Goal: Communication & Community: Connect with others

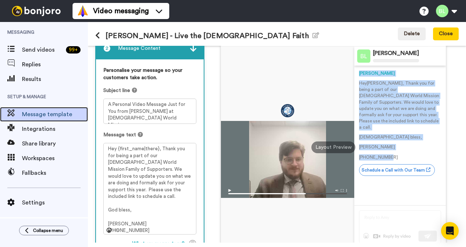
scroll to position [96, 0]
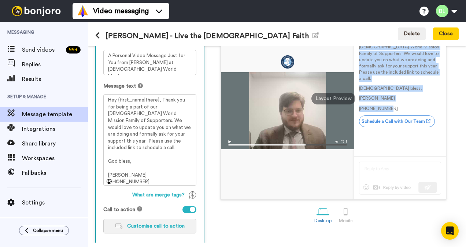
click at [129, 226] on span "Customise call to action" at bounding box center [155, 225] width 57 height 5
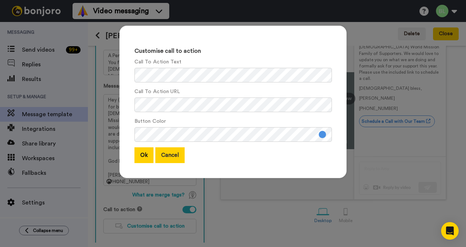
click at [165, 158] on button "Cancel" at bounding box center [169, 155] width 29 height 16
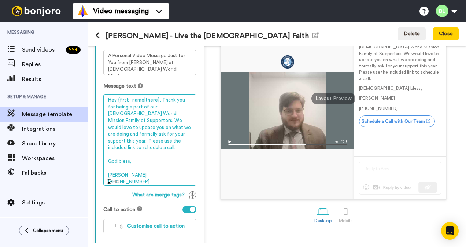
drag, startPoint x: 145, startPoint y: 176, endPoint x: 93, endPoint y: 72, distance: 115.7
click at [93, 72] on div "1 Message Setup From BLowrey@catholicworldmission.org Add your company logo CWM…" at bounding box center [277, 144] width 378 height 197
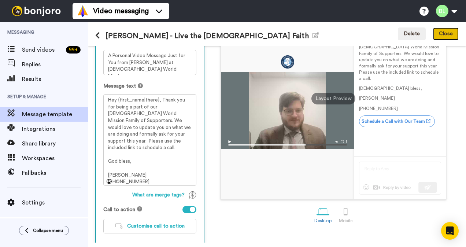
click at [445, 36] on button "Close" at bounding box center [446, 33] width 26 height 13
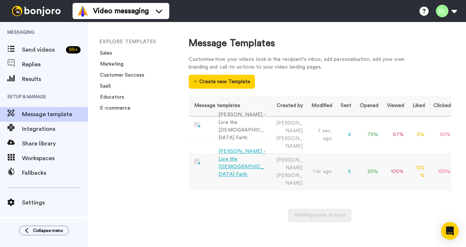
click at [419, 153] on td "100 %" at bounding box center [417, 171] width 21 height 37
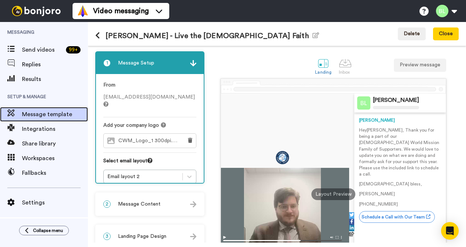
click at [41, 117] on span "Message template" at bounding box center [55, 114] width 66 height 9
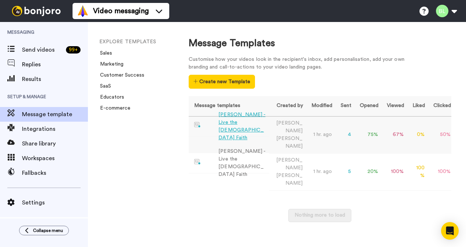
click at [238, 127] on div "[PERSON_NAME] - Live the [DEMOGRAPHIC_DATA] Faith" at bounding box center [242, 126] width 48 height 31
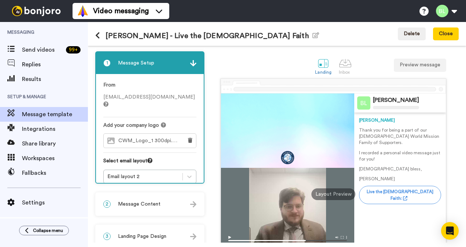
scroll to position [20, 0]
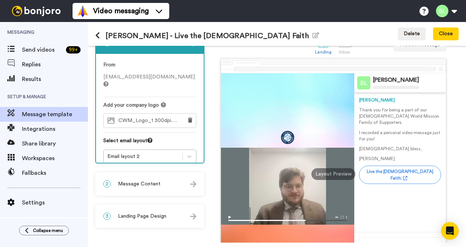
click at [176, 182] on div "2 Message Content" at bounding box center [150, 184] width 108 height 22
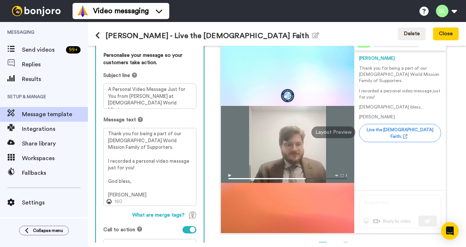
scroll to position [115, 0]
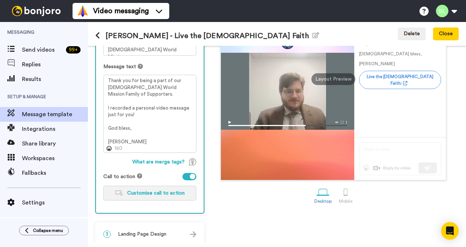
click at [160, 191] on span "Customise call to action" at bounding box center [155, 192] width 57 height 5
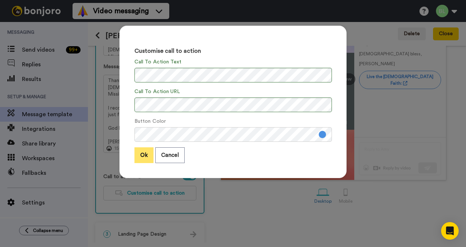
click at [139, 156] on button "Ok" at bounding box center [143, 155] width 19 height 16
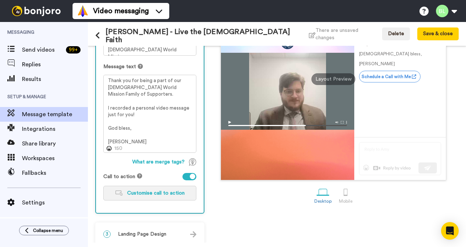
click at [141, 195] on span "Customise call to action" at bounding box center [155, 192] width 57 height 5
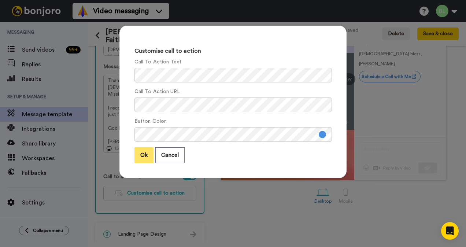
click at [135, 152] on button "Ok" at bounding box center [143, 155] width 19 height 16
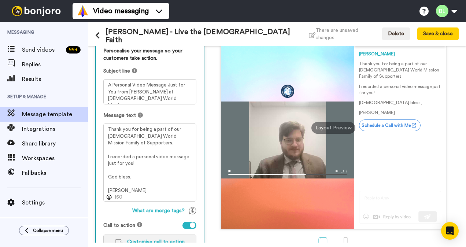
scroll to position [66, 0]
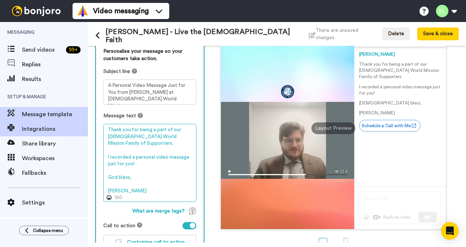
drag, startPoint x: 130, startPoint y: 192, endPoint x: 81, endPoint y: 125, distance: 82.8
click at [81, 125] on div "Messaging Send videos 99 + Replies Results Setup & Manage Message template Inte…" at bounding box center [233, 134] width 466 height 225
paste textarea "Hey {first_name|there}, Thank you for being a part of our [DEMOGRAPHIC_DATA] Wo…"
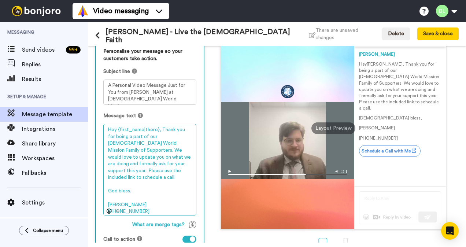
drag, startPoint x: 139, startPoint y: 198, endPoint x: 103, endPoint y: 197, distance: 35.9
click at [103, 197] on div "Personalise your message so your customers take action. Subject line A Personal…" at bounding box center [150, 157] width 108 height 235
click at [110, 198] on textarea "Hey {first_name|there}, Thank you for being a part of our Catholic World Missio…" at bounding box center [149, 169] width 93 height 91
click at [108, 198] on textarea "Hey {first_name|there}, Thank you for being a part of our Catholic World Missio…" at bounding box center [149, 169] width 93 height 91
click at [174, 168] on textarea "Hey {first_name|there}, Thank you for being a part of our Catholic World Missio…" at bounding box center [149, 169] width 93 height 91
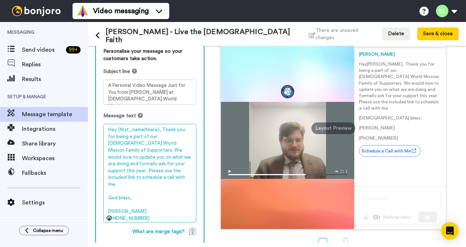
type textarea "Hey {first_name|there}, Thank you for being a part of our Catholic World Missio…"
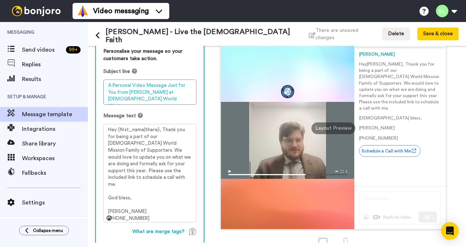
click at [142, 93] on textarea "A Personal Video Message Just for You from James at Catholic World Mission" at bounding box center [149, 91] width 93 height 25
click at [177, 98] on textarea "A Personal Video Message Just for You from James, Executive Director at Catholi…" at bounding box center [149, 91] width 93 height 25
type textarea "A Personal Video Message Just for You from James, Executive Director at Catholi…"
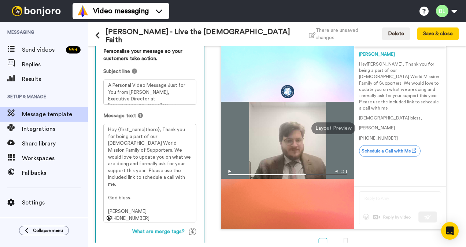
click at [186, 112] on div "Message text" at bounding box center [149, 115] width 93 height 7
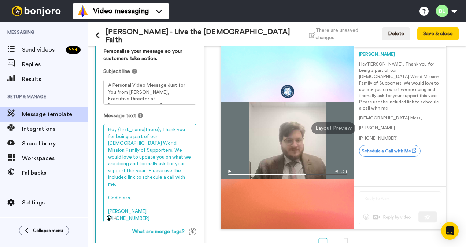
click at [144, 213] on textarea "Hey {first_name|there}, Thank you for being a part of our Catholic World Missio…" at bounding box center [149, 173] width 93 height 98
click at [181, 141] on textarea "Hey {first_name|there}, Thank you for being a part of our Catholic World Missio…" at bounding box center [149, 173] width 93 height 98
click at [158, 176] on textarea "Hey {first_name|there}, Thank you for being a part of our Catholic World Missio…" at bounding box center [149, 173] width 93 height 98
type textarea "Hey {first_name|there}, Thank you for being a part of our Catholic World Missio…"
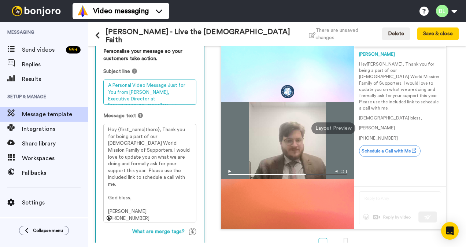
click at [190, 93] on textarea "A Personal Video Message Just for You from James, Executive Director at Catholi…" at bounding box center [149, 91] width 93 height 25
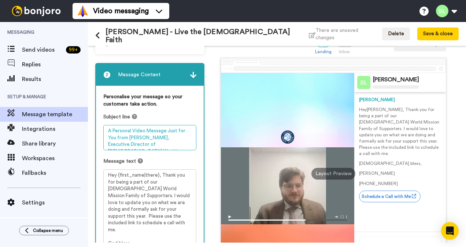
scroll to position [0, 0]
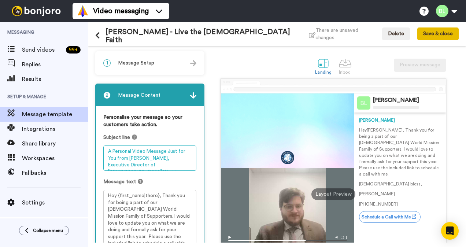
type textarea "A Personal Video Message Just for You from James, Executive Director of Catholi…"
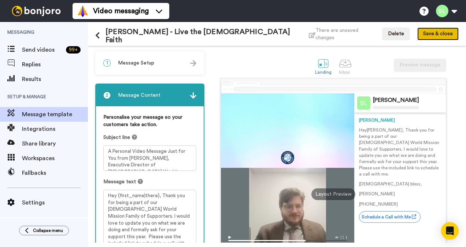
click at [436, 34] on button "Save & close" at bounding box center [437, 33] width 41 height 13
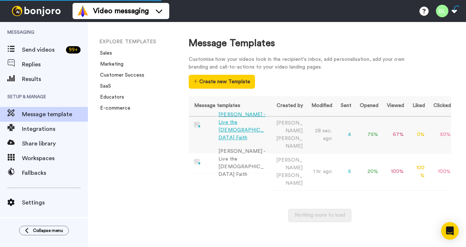
click at [241, 129] on div "[PERSON_NAME] - Live the [DEMOGRAPHIC_DATA] Faith" at bounding box center [242, 126] width 48 height 31
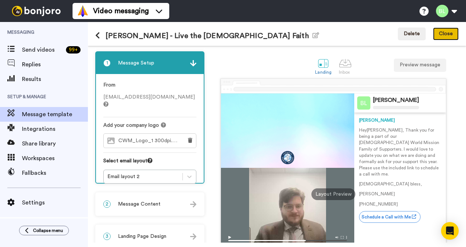
click at [452, 37] on button "Close" at bounding box center [446, 33] width 26 height 13
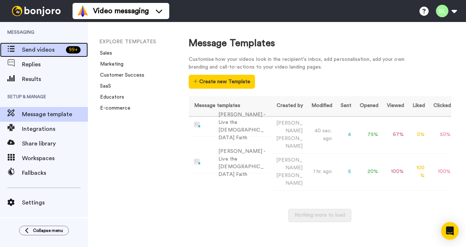
click at [36, 51] on span "Send videos" at bounding box center [42, 49] width 41 height 9
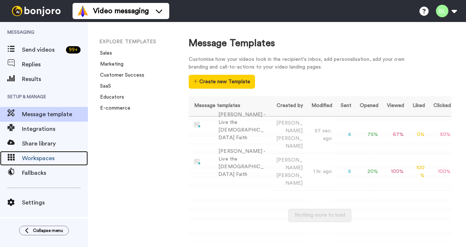
click at [33, 159] on span "Workspaces" at bounding box center [55, 158] width 66 height 9
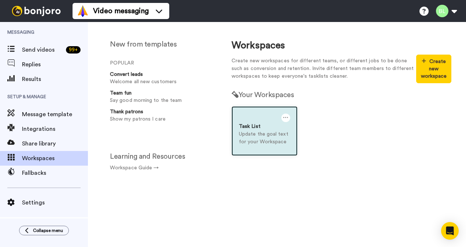
click at [252, 119] on div at bounding box center [264, 117] width 51 height 9
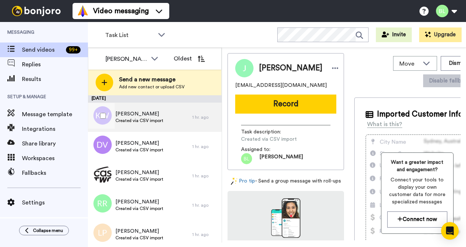
click at [149, 116] on span "[PERSON_NAME]" at bounding box center [139, 113] width 48 height 7
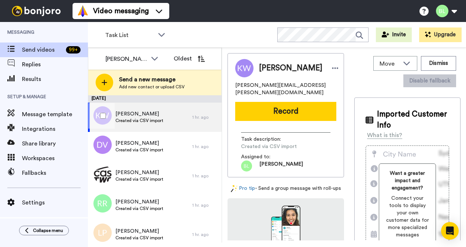
click at [212, 123] on div "[PERSON_NAME] Created via CSV import 1 hr. ago" at bounding box center [155, 117] width 134 height 29
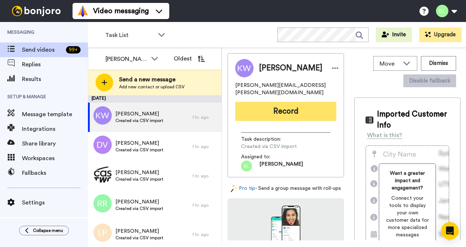
click at [272, 108] on button "Record" at bounding box center [285, 111] width 101 height 19
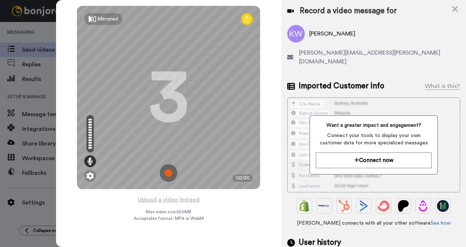
click at [167, 174] on img at bounding box center [169, 173] width 18 height 18
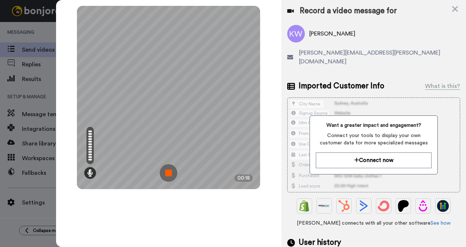
click at [172, 174] on img at bounding box center [169, 173] width 18 height 18
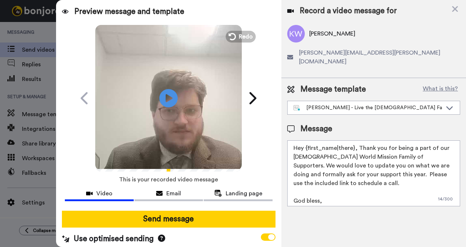
scroll to position [7, 0]
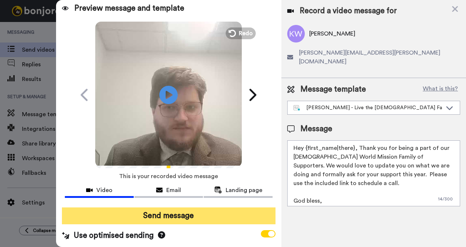
click at [175, 213] on button "Send message" at bounding box center [169, 215] width 214 height 17
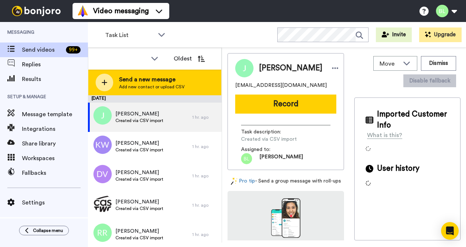
click at [139, 84] on span "Add new contact or upload CSV" at bounding box center [152, 87] width 66 height 6
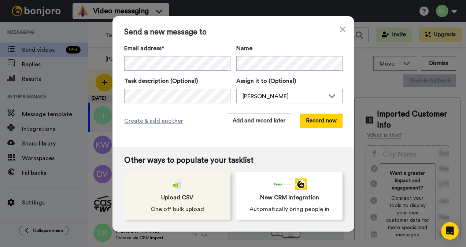
click at [156, 185] on div "Upload CSV One off bulk upload" at bounding box center [177, 196] width 106 height 48
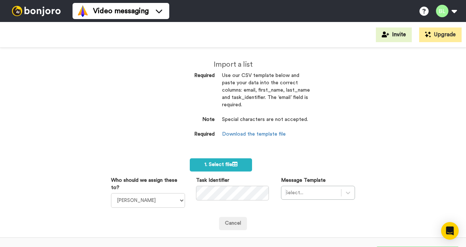
scroll to position [35, 0]
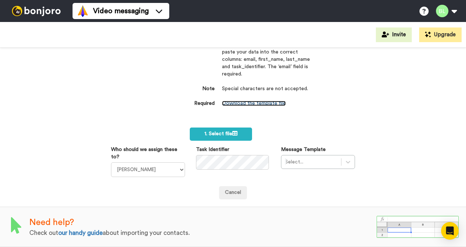
click at [255, 101] on link "Download the template file" at bounding box center [254, 103] width 64 height 5
click at [212, 131] on span "1. Select file" at bounding box center [220, 133] width 33 height 5
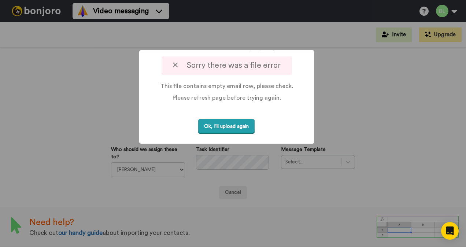
click at [235, 125] on button "Ok, I'll upload again" at bounding box center [226, 126] width 56 height 15
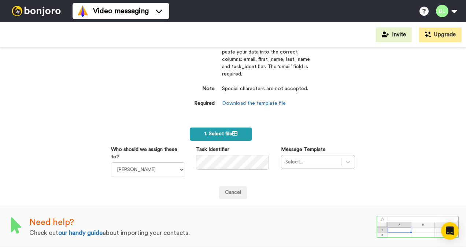
click at [209, 127] on label "1. Select file" at bounding box center [221, 133] width 62 height 13
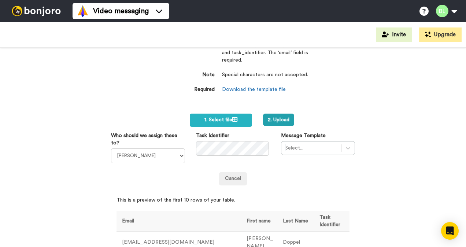
scroll to position [44, 0]
click at [297, 148] on div at bounding box center [311, 148] width 52 height 9
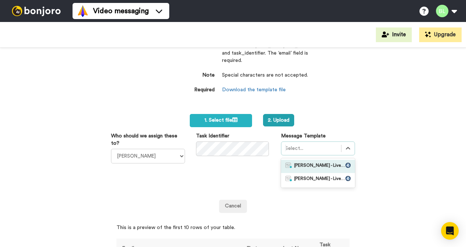
click at [304, 164] on span "[PERSON_NAME] - Live the [DEMOGRAPHIC_DATA] Faith" at bounding box center [319, 166] width 51 height 7
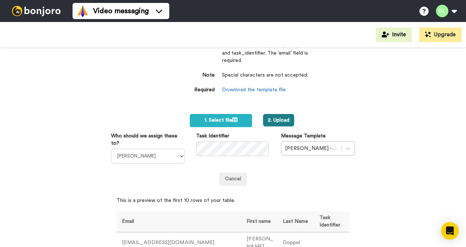
click at [273, 120] on button "2. Upload" at bounding box center [278, 120] width 31 height 12
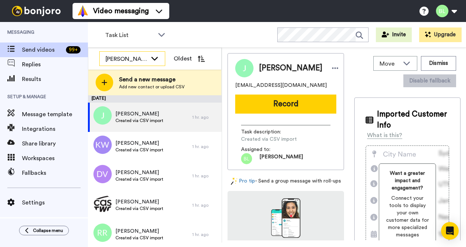
click at [155, 57] on icon at bounding box center [154, 58] width 9 height 7
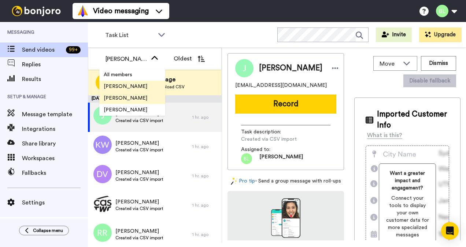
click at [131, 89] on span "[PERSON_NAME]" at bounding box center [125, 86] width 52 height 7
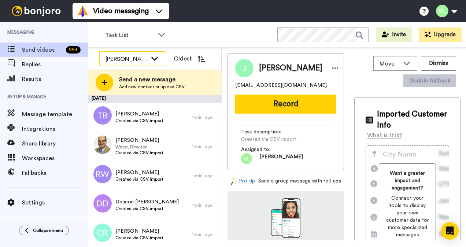
click at [140, 63] on div "[PERSON_NAME]" at bounding box center [126, 59] width 42 height 9
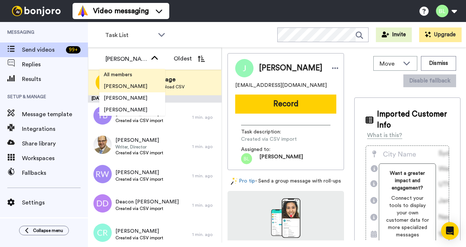
click at [135, 72] on span "All members" at bounding box center [117, 74] width 37 height 7
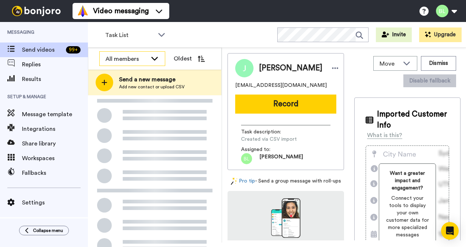
click at [144, 59] on div "All members" at bounding box center [126, 59] width 42 height 9
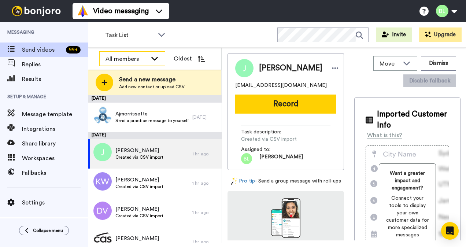
click at [155, 57] on icon at bounding box center [154, 58] width 9 height 7
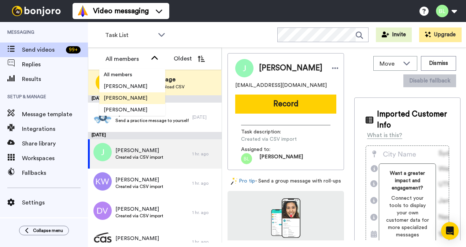
click at [135, 100] on span "[PERSON_NAME]" at bounding box center [125, 97] width 52 height 7
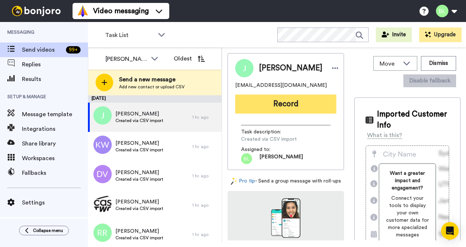
click at [283, 104] on button "Record" at bounding box center [285, 103] width 101 height 19
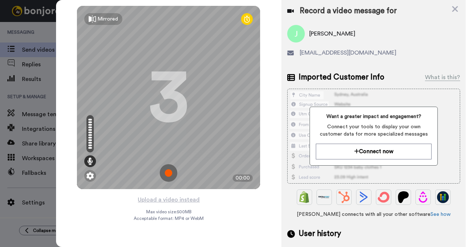
click at [172, 169] on img at bounding box center [169, 173] width 18 height 18
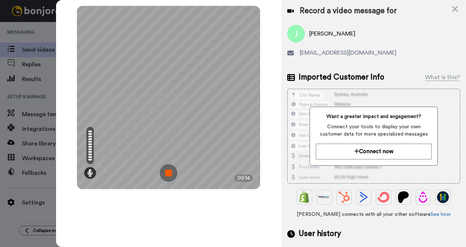
click at [169, 173] on img at bounding box center [169, 173] width 18 height 18
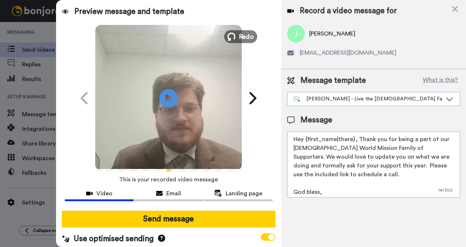
click at [239, 34] on span "Redo" at bounding box center [246, 36] width 15 height 10
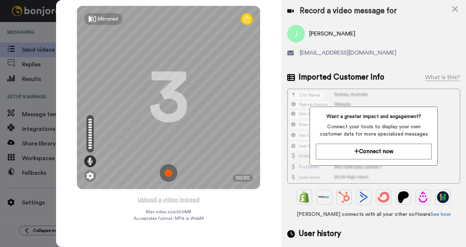
click at [169, 170] on img at bounding box center [169, 173] width 18 height 18
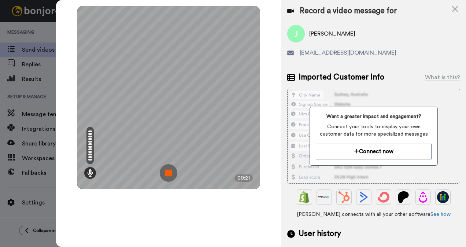
click at [166, 168] on img at bounding box center [169, 173] width 18 height 18
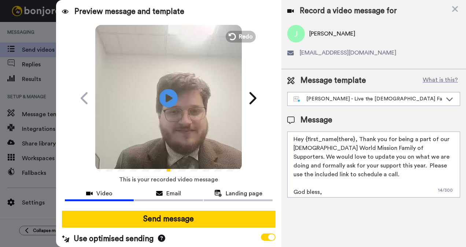
scroll to position [7, 0]
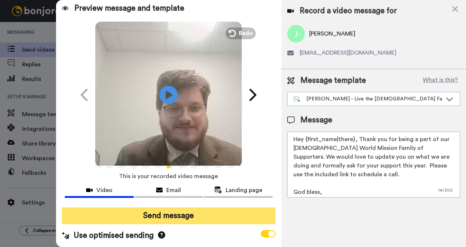
click at [183, 212] on button "Send message" at bounding box center [169, 215] width 214 height 17
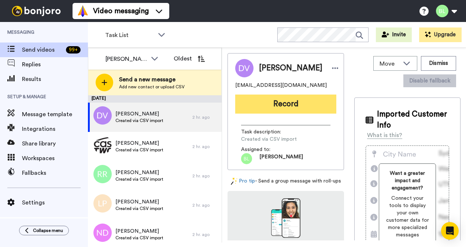
click at [280, 103] on button "Record" at bounding box center [285, 103] width 101 height 19
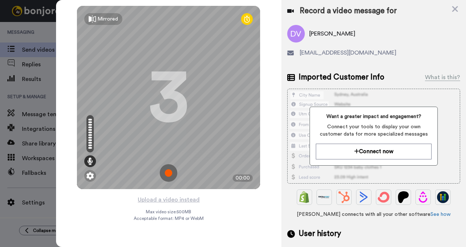
click at [168, 171] on img at bounding box center [169, 173] width 18 height 18
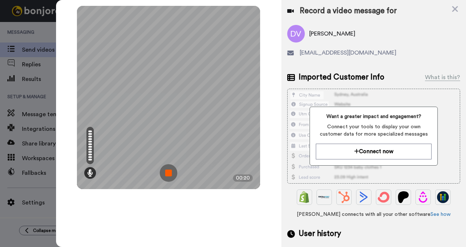
click at [168, 171] on img at bounding box center [169, 173] width 18 height 18
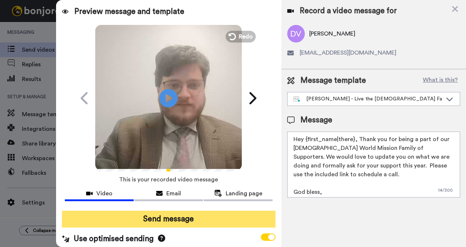
click at [204, 219] on button "Send message" at bounding box center [169, 218] width 214 height 17
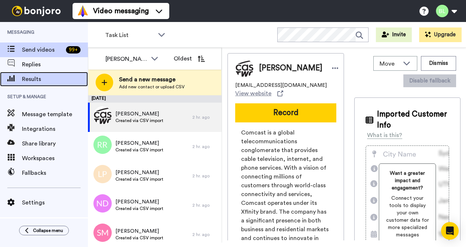
click at [32, 79] on span "Results" at bounding box center [55, 79] width 66 height 9
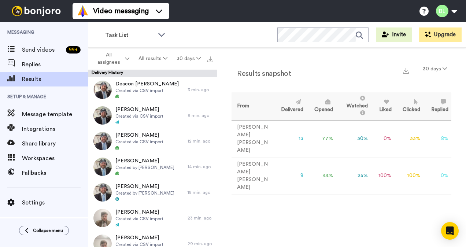
click at [413, 108] on th "Clicked" at bounding box center [408, 106] width 29 height 28
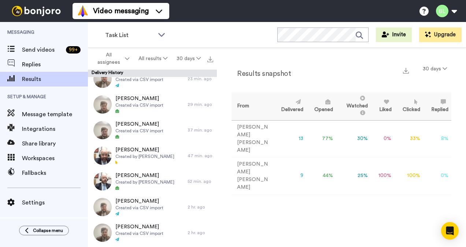
scroll to position [139, 0]
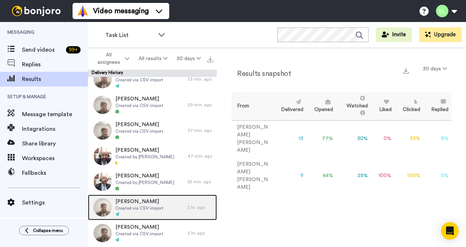
click at [138, 206] on span "Created via CSV import" at bounding box center [139, 208] width 48 height 6
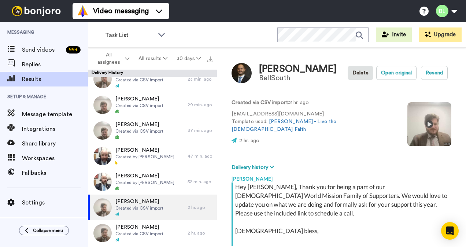
click at [407, 123] on video at bounding box center [429, 124] width 44 height 44
drag, startPoint x: 264, startPoint y: 66, endPoint x: 322, endPoint y: 72, distance: 58.1
click at [322, 72] on div "Charles Stalzer" at bounding box center [298, 69] width 78 height 11
click at [326, 72] on div "Charles Stalzer BellSouth Delete Open original Resend" at bounding box center [341, 72] width 220 height 21
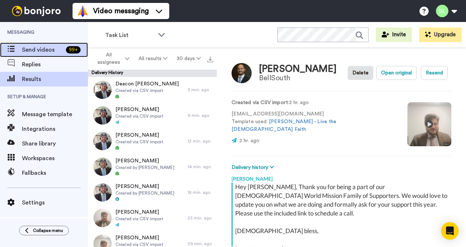
click at [35, 51] on span "Send videos" at bounding box center [42, 49] width 41 height 9
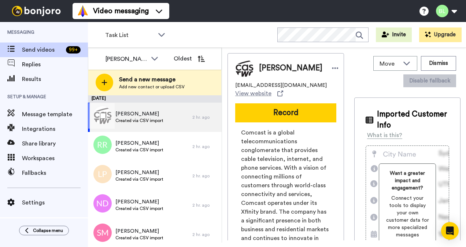
drag, startPoint x: 168, startPoint y: 120, endPoint x: 321, endPoint y: 116, distance: 153.1
click at [321, 116] on button "Record" at bounding box center [285, 112] width 101 height 19
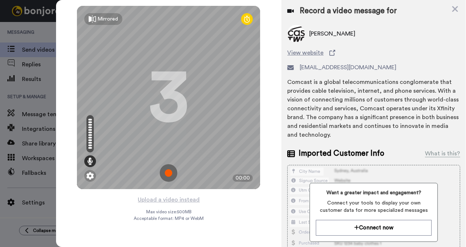
click at [168, 175] on img at bounding box center [169, 173] width 18 height 18
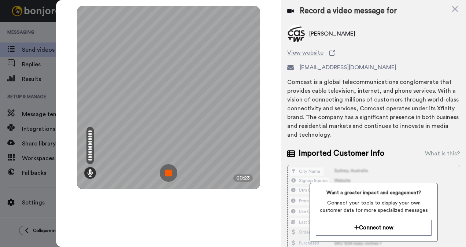
click at [166, 169] on img at bounding box center [169, 173] width 18 height 18
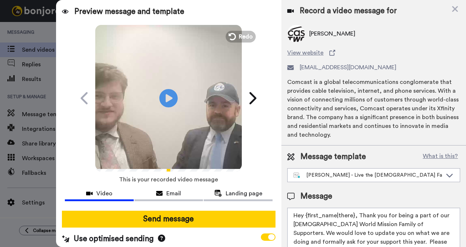
scroll to position [7, 0]
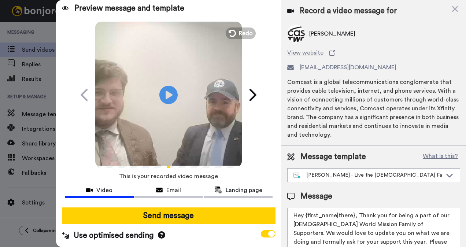
click at [161, 231] on icon at bounding box center [161, 234] width 7 height 7
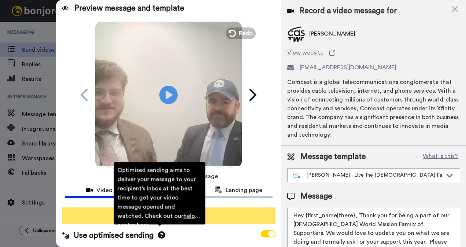
click at [231, 208] on button "Send message" at bounding box center [169, 215] width 214 height 17
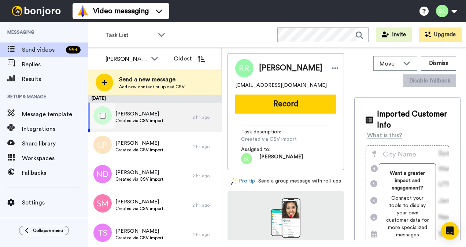
click at [164, 122] on div "[PERSON_NAME] Created via CSV import" at bounding box center [140, 117] width 104 height 29
click at [130, 121] on span "Created via CSV import" at bounding box center [139, 121] width 48 height 6
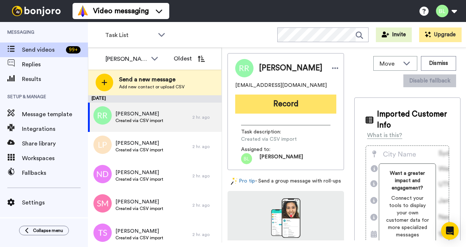
click at [258, 109] on button "Record" at bounding box center [285, 103] width 101 height 19
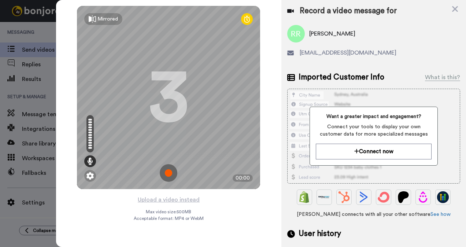
click at [174, 174] on img at bounding box center [169, 173] width 18 height 18
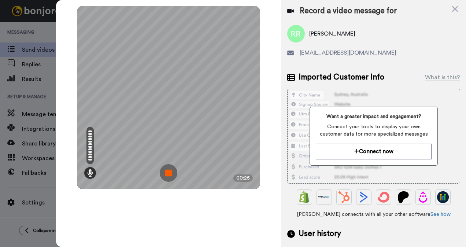
click at [172, 174] on img at bounding box center [169, 173] width 18 height 18
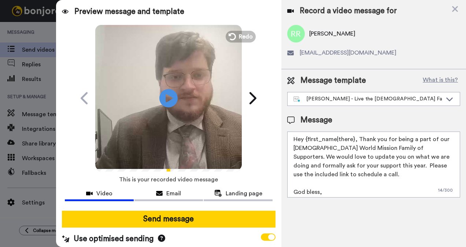
scroll to position [7, 0]
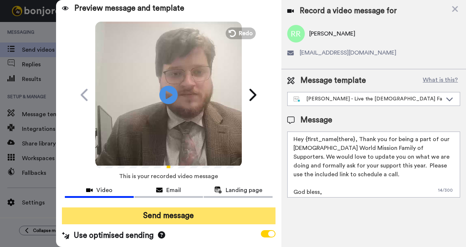
click at [199, 208] on button "Send message" at bounding box center [169, 215] width 214 height 17
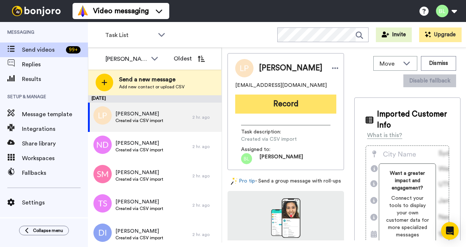
click at [297, 100] on button "Record" at bounding box center [285, 103] width 101 height 19
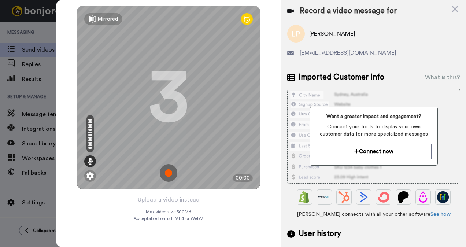
click at [169, 171] on img at bounding box center [169, 173] width 18 height 18
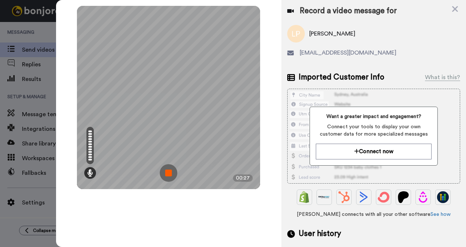
click at [172, 178] on img at bounding box center [169, 173] width 18 height 18
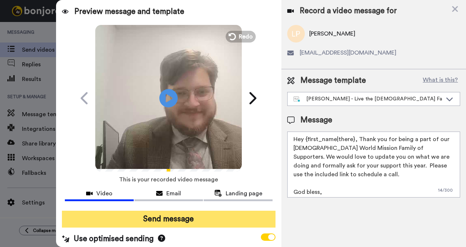
click at [176, 221] on button "Send message" at bounding box center [169, 218] width 214 height 17
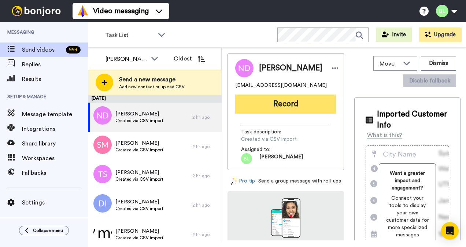
click at [280, 109] on button "Record" at bounding box center [285, 103] width 101 height 19
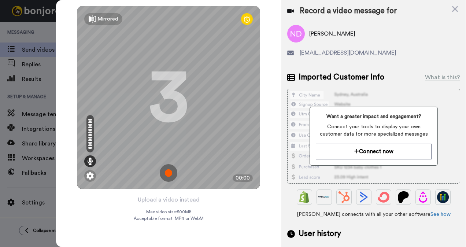
click at [171, 169] on img at bounding box center [169, 173] width 18 height 18
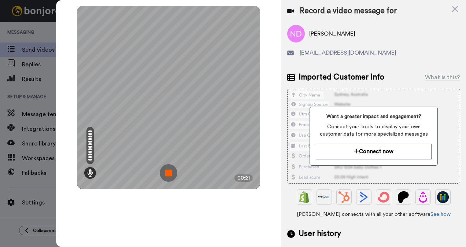
click at [166, 170] on img at bounding box center [169, 173] width 18 height 18
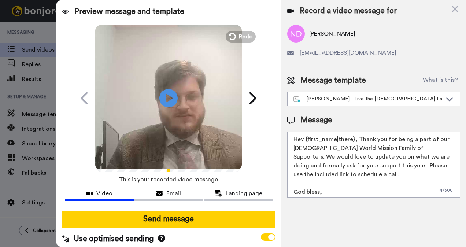
scroll to position [7, 0]
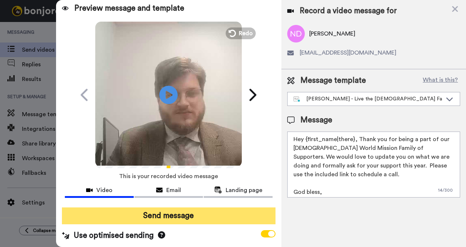
click at [223, 212] on button "Send message" at bounding box center [169, 215] width 214 height 17
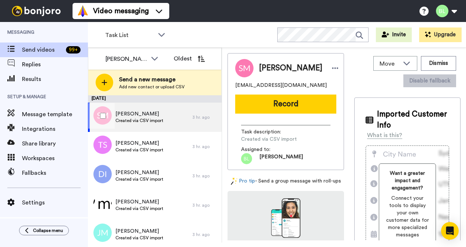
click at [160, 122] on span "Created via CSV import" at bounding box center [139, 121] width 48 height 6
drag, startPoint x: 283, startPoint y: 111, endPoint x: 261, endPoint y: 108, distance: 21.4
click at [261, 108] on button "Record" at bounding box center [285, 103] width 101 height 19
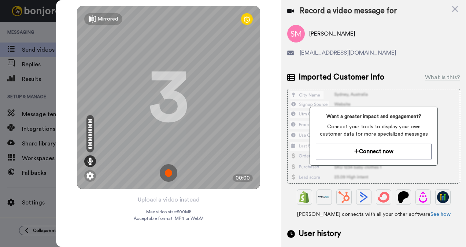
click at [167, 171] on img at bounding box center [169, 173] width 18 height 18
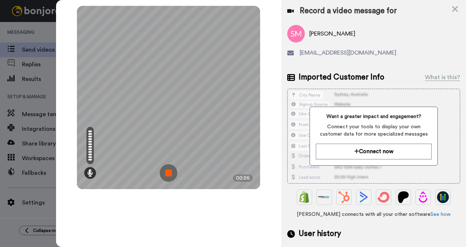
click at [167, 176] on img at bounding box center [169, 173] width 18 height 18
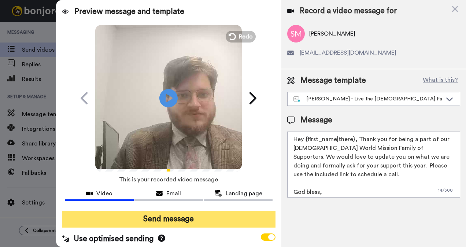
click at [159, 217] on button "Send message" at bounding box center [169, 218] width 214 height 17
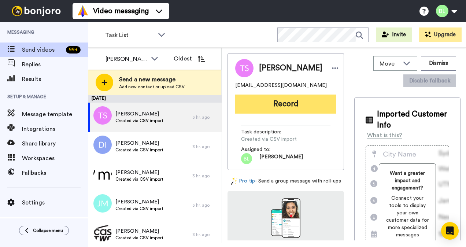
click at [269, 101] on button "Record" at bounding box center [285, 103] width 101 height 19
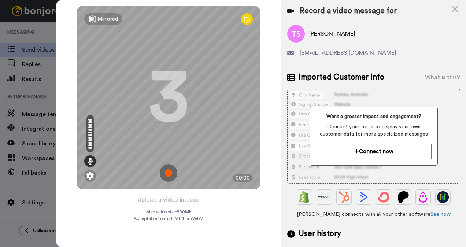
click at [173, 172] on img at bounding box center [169, 173] width 18 height 18
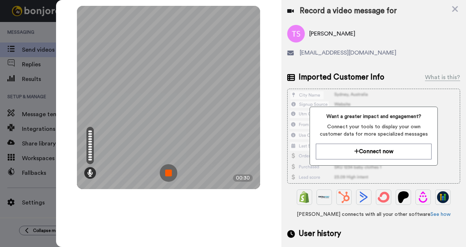
click at [170, 174] on img at bounding box center [169, 173] width 18 height 18
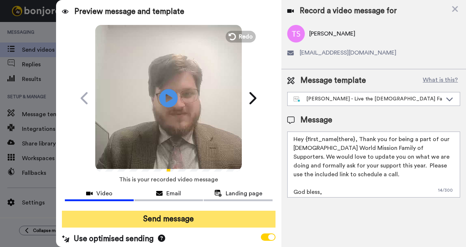
click at [181, 221] on button "Send message" at bounding box center [169, 218] width 214 height 17
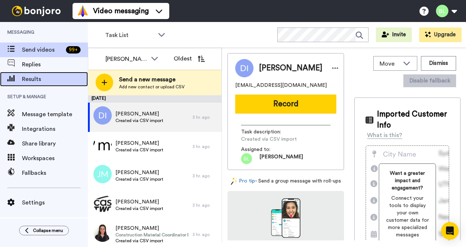
click at [40, 80] on span "Results" at bounding box center [55, 79] width 66 height 9
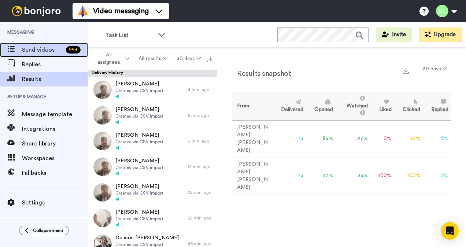
click at [42, 54] on span "Send videos" at bounding box center [42, 49] width 41 height 9
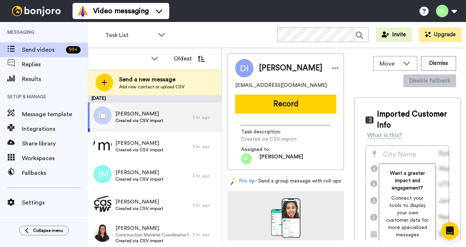
click at [162, 122] on div "[PERSON_NAME] Created via CSV import" at bounding box center [140, 117] width 104 height 29
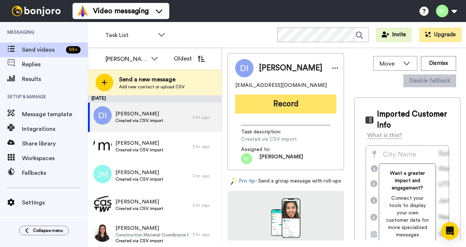
click at [288, 107] on button "Record" at bounding box center [285, 103] width 101 height 19
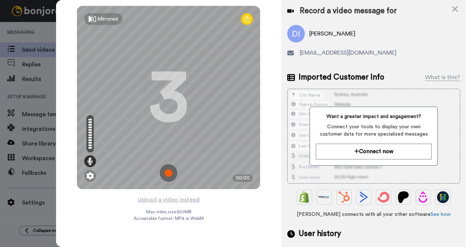
click at [169, 171] on img at bounding box center [169, 173] width 18 height 18
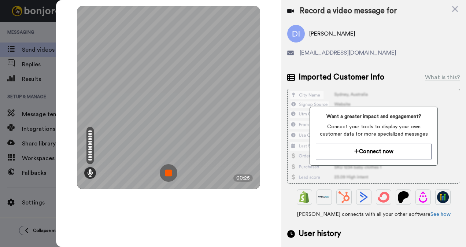
click at [175, 175] on img at bounding box center [169, 173] width 18 height 18
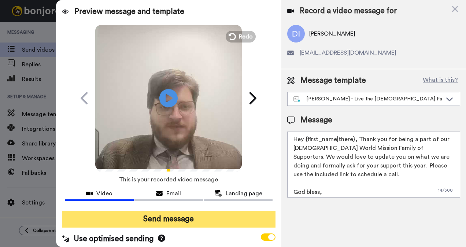
click at [182, 217] on button "Send message" at bounding box center [169, 218] width 214 height 17
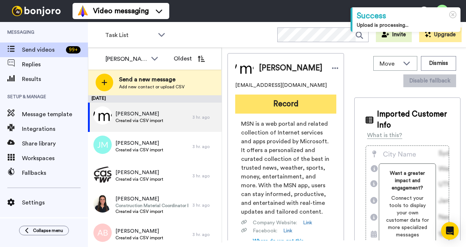
click at [304, 112] on button "Record" at bounding box center [285, 103] width 101 height 19
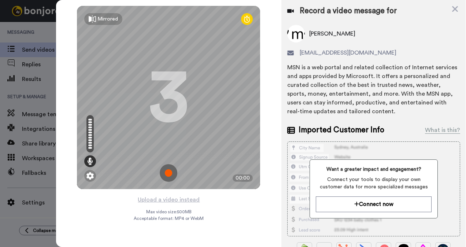
click at [168, 175] on img at bounding box center [169, 173] width 18 height 18
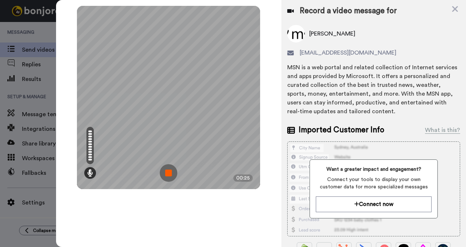
click at [169, 171] on img at bounding box center [169, 173] width 18 height 18
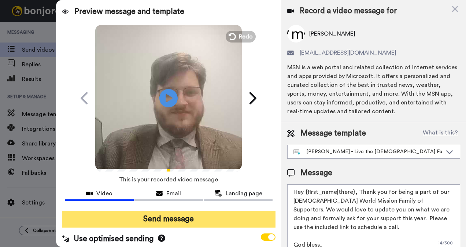
click at [192, 217] on button "Send message" at bounding box center [169, 218] width 214 height 17
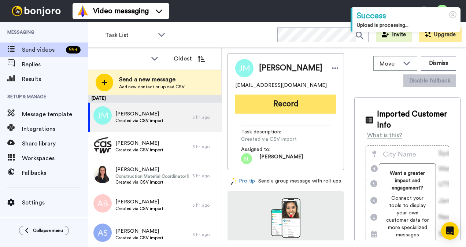
click at [271, 106] on button "Record" at bounding box center [285, 103] width 101 height 19
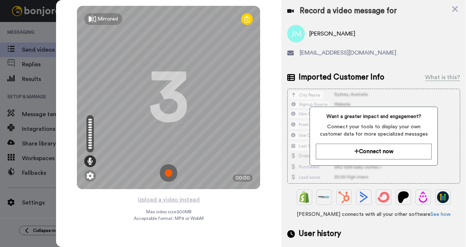
click at [166, 172] on img at bounding box center [169, 173] width 18 height 18
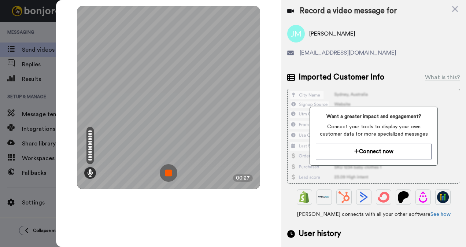
click at [165, 174] on img at bounding box center [169, 173] width 18 height 18
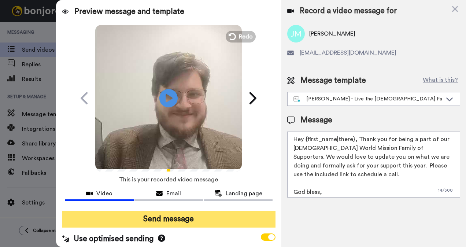
click at [185, 217] on button "Send message" at bounding box center [169, 218] width 214 height 17
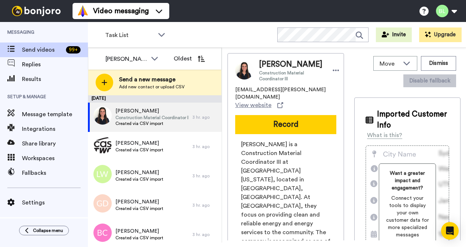
click at [263, 210] on span "[PERSON_NAME] is a Construction Material Coordinator III at [GEOGRAPHIC_DATA][U…" at bounding box center [285, 210] width 89 height 141
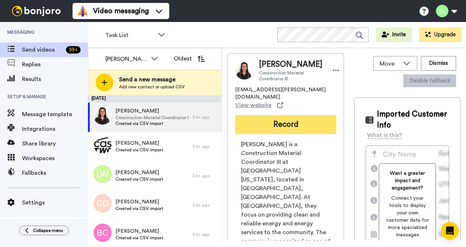
click at [279, 127] on button "Record" at bounding box center [285, 124] width 101 height 19
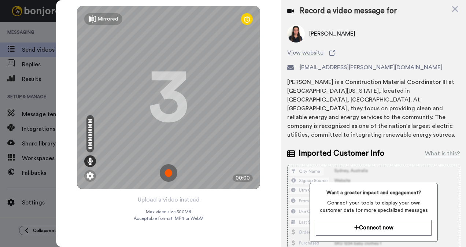
click at [175, 175] on img at bounding box center [169, 173] width 18 height 18
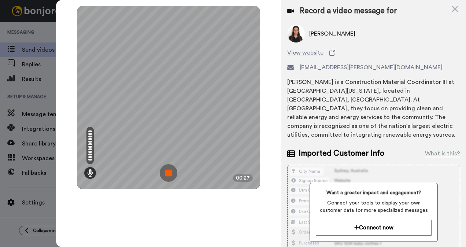
click at [168, 175] on img at bounding box center [169, 173] width 18 height 18
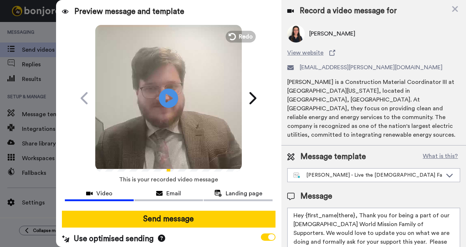
click at [164, 96] on icon "Play/Pause" at bounding box center [168, 98] width 19 height 35
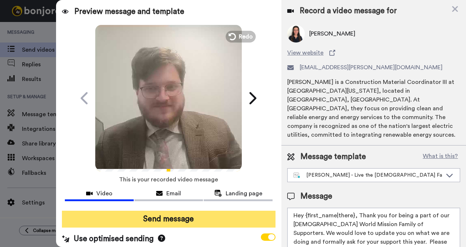
click at [157, 217] on button "Send message" at bounding box center [169, 218] width 214 height 17
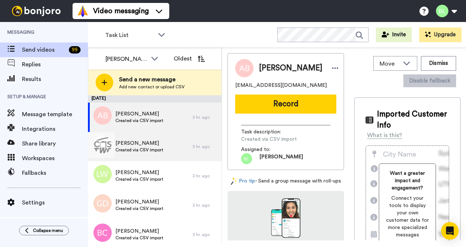
click at [162, 142] on span "[PERSON_NAME]" at bounding box center [139, 142] width 48 height 7
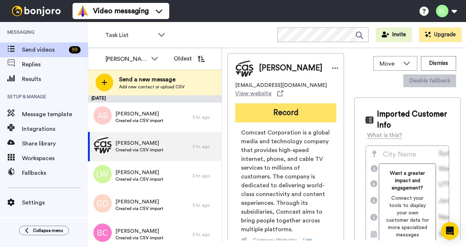
click at [286, 114] on button "Record" at bounding box center [285, 112] width 101 height 19
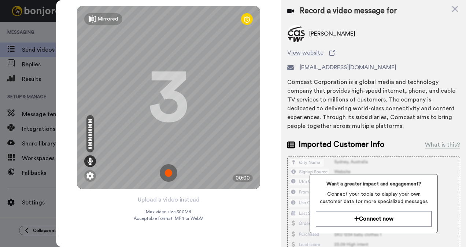
click at [163, 170] on img at bounding box center [169, 173] width 18 height 18
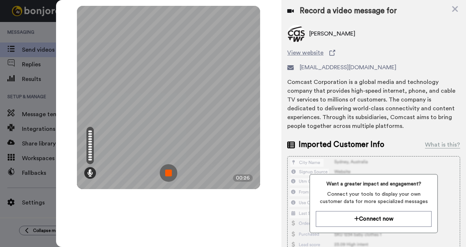
click at [167, 170] on img at bounding box center [169, 173] width 18 height 18
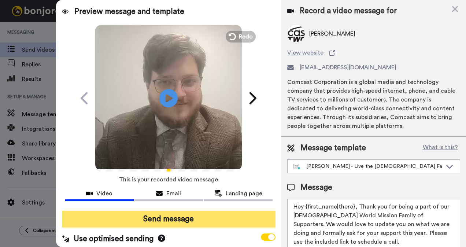
click at [169, 216] on button "Send message" at bounding box center [169, 218] width 214 height 17
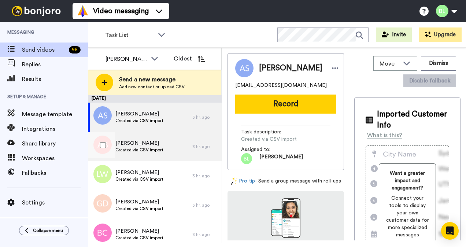
click at [150, 148] on span "Created via CSV import" at bounding box center [139, 150] width 48 height 6
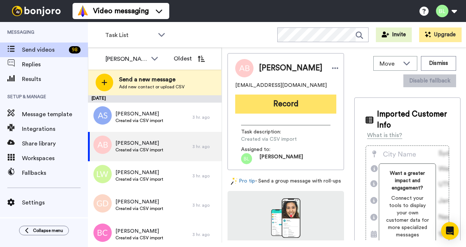
click at [280, 108] on button "Record" at bounding box center [285, 103] width 101 height 19
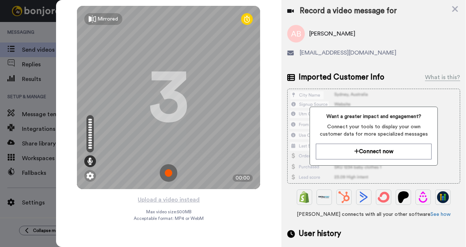
click at [167, 169] on img at bounding box center [169, 173] width 18 height 18
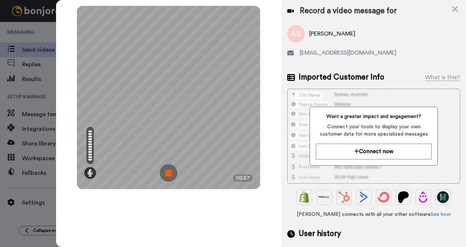
click at [168, 175] on img at bounding box center [169, 173] width 18 height 18
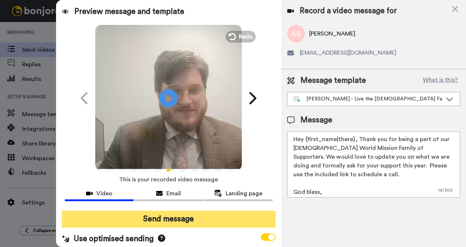
click at [173, 218] on button "Send message" at bounding box center [169, 218] width 214 height 17
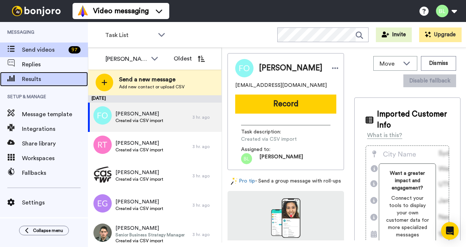
click at [39, 76] on span "Results" at bounding box center [55, 79] width 66 height 9
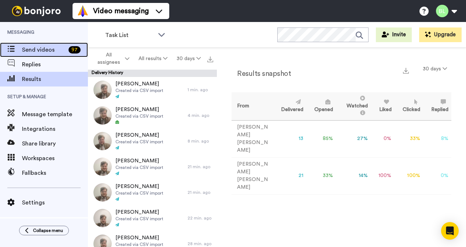
click at [36, 53] on span "Send videos" at bounding box center [44, 49] width 44 height 9
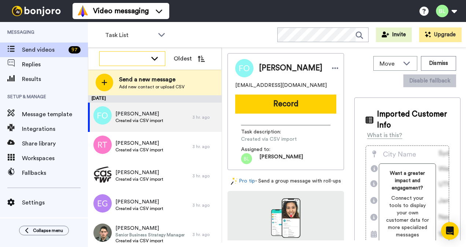
click at [156, 60] on icon at bounding box center [154, 58] width 9 height 7
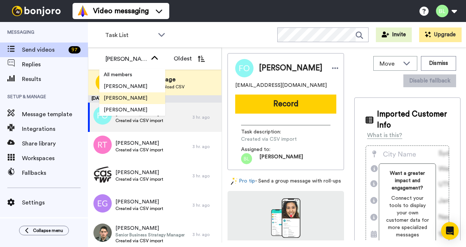
click at [128, 100] on span "Blake Lowrey" at bounding box center [125, 97] width 52 height 7
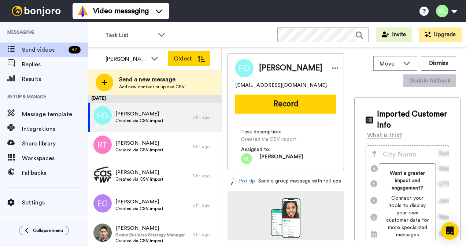
click at [196, 60] on button "Oldest" at bounding box center [189, 58] width 42 height 15
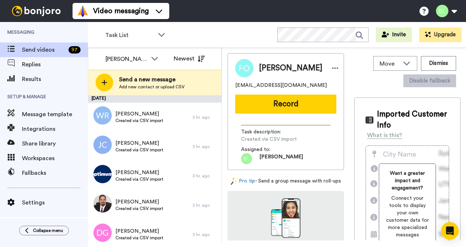
click at [196, 60] on button "Newest" at bounding box center [189, 58] width 42 height 15
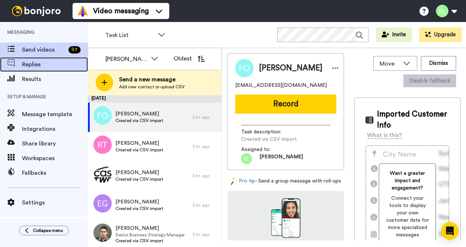
click at [43, 63] on span "Replies" at bounding box center [55, 64] width 66 height 9
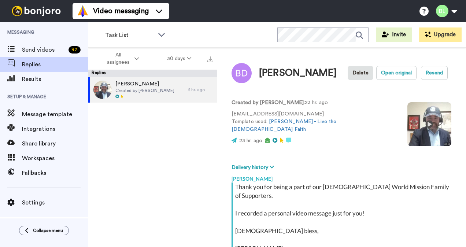
scroll to position [78, 0]
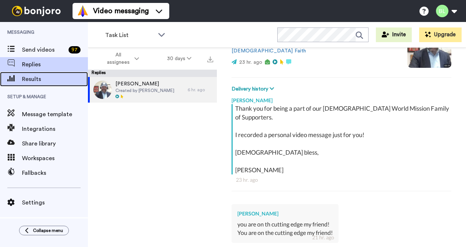
click at [34, 75] on span "Results" at bounding box center [55, 79] width 66 height 9
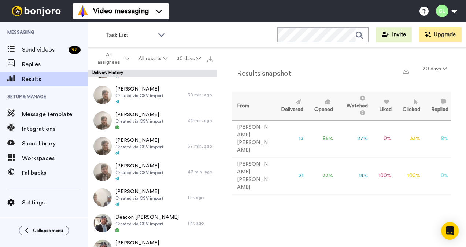
scroll to position [175, 0]
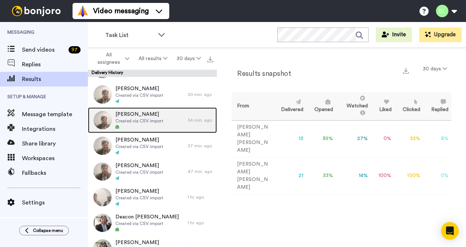
click at [138, 126] on div at bounding box center [139, 126] width 48 height 5
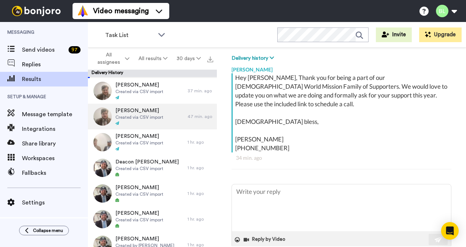
scroll to position [232, 0]
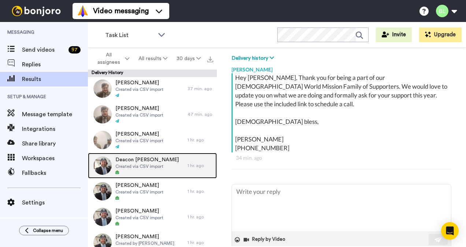
click at [154, 168] on span "Created via CSV import" at bounding box center [146, 166] width 63 height 6
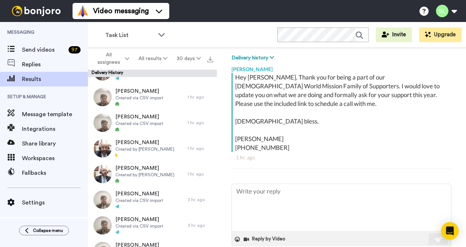
scroll to position [448, 0]
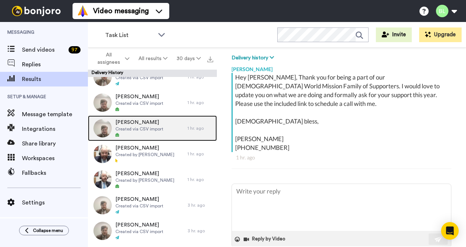
click at [148, 138] on div "Janice Created via CSV import" at bounding box center [138, 128] width 100 height 26
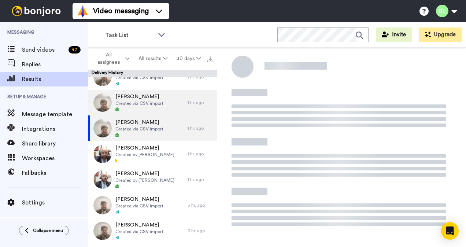
scroll to position [100, 0]
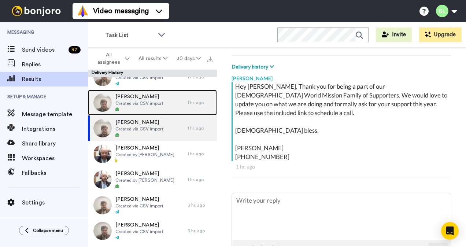
click at [151, 103] on span "Created via CSV import" at bounding box center [139, 103] width 48 height 6
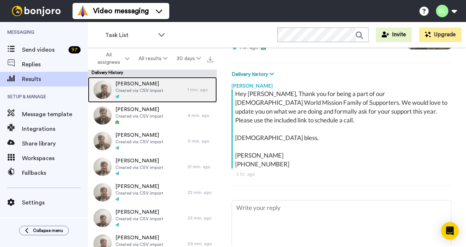
click at [142, 83] on span "Alfred Baldwin" at bounding box center [139, 83] width 48 height 7
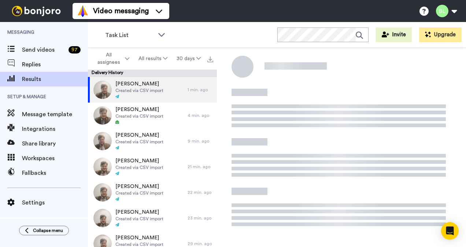
type textarea "x"
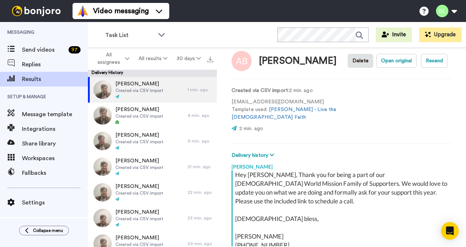
scroll to position [100, 0]
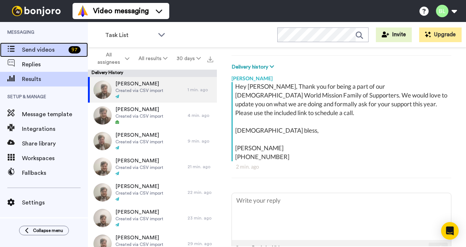
click at [35, 50] on span "Send videos" at bounding box center [44, 49] width 44 height 9
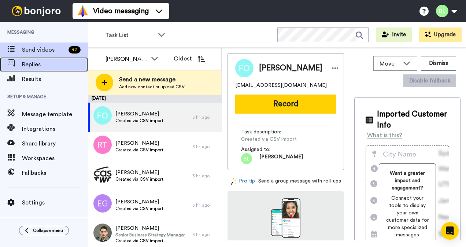
click at [48, 66] on span "Replies" at bounding box center [55, 64] width 66 height 9
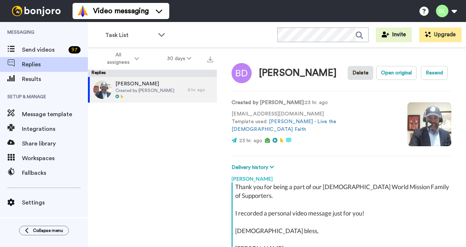
scroll to position [78, 0]
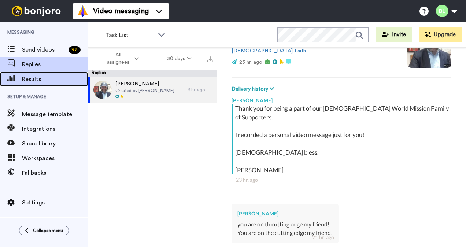
click at [37, 82] on span "Results" at bounding box center [55, 79] width 66 height 9
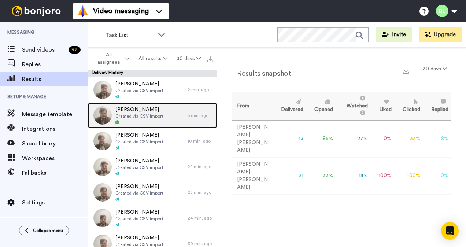
click at [143, 120] on div at bounding box center [139, 122] width 48 height 5
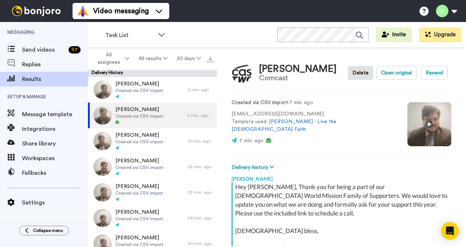
scroll to position [109, 0]
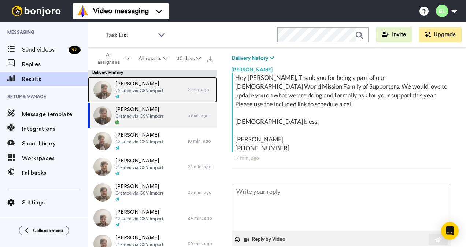
click at [156, 101] on div "Alfred Baldwin Created via CSV import" at bounding box center [138, 90] width 100 height 26
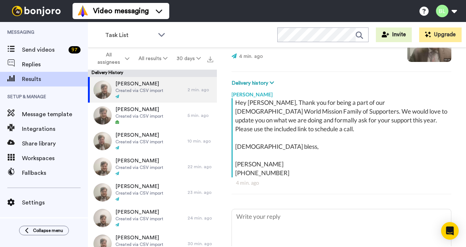
scroll to position [85, 0]
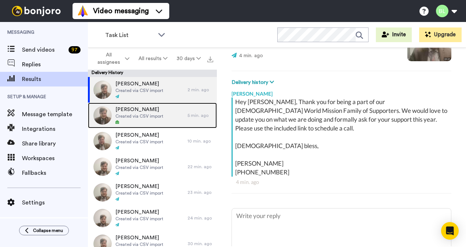
click at [148, 113] on span "Created via CSV import" at bounding box center [139, 116] width 48 height 6
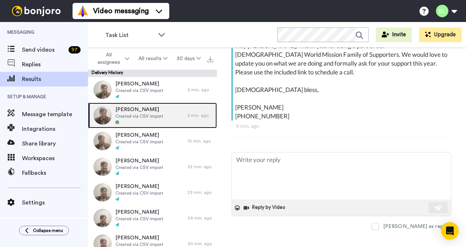
scroll to position [149, 0]
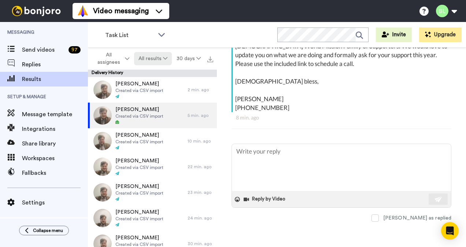
click at [158, 57] on button "All results" at bounding box center [153, 58] width 38 height 13
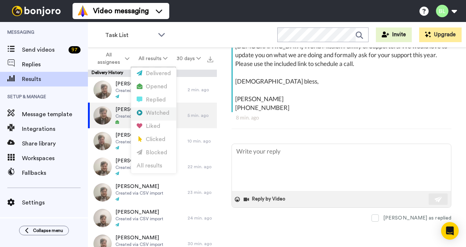
click at [156, 110] on div "Watched" at bounding box center [154, 113] width 34 height 8
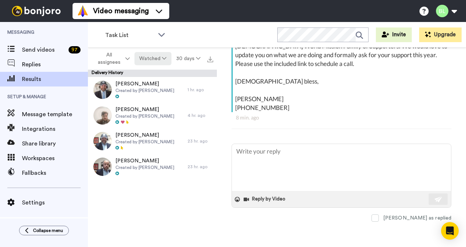
click at [156, 59] on button "Watched" at bounding box center [152, 58] width 37 height 13
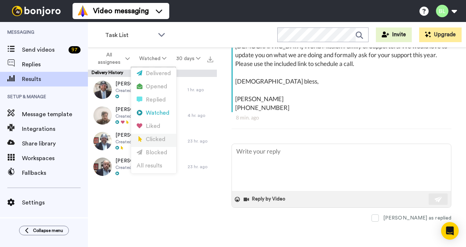
click at [149, 139] on div "Clicked" at bounding box center [154, 139] width 34 height 8
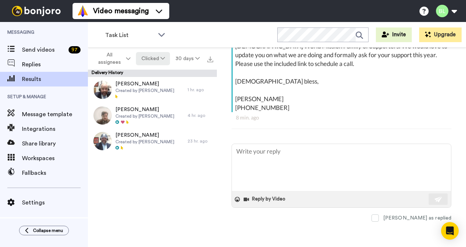
click at [158, 56] on button "Clicked" at bounding box center [153, 58] width 34 height 13
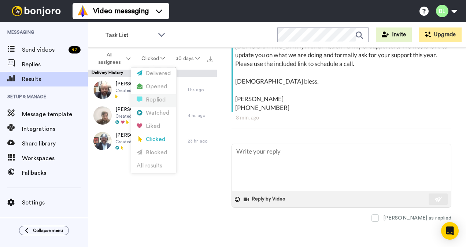
click at [153, 100] on div "Replied" at bounding box center [154, 100] width 34 height 8
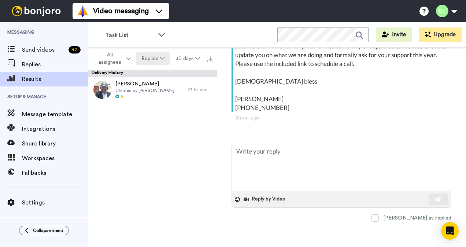
click at [161, 60] on icon at bounding box center [162, 58] width 4 height 5
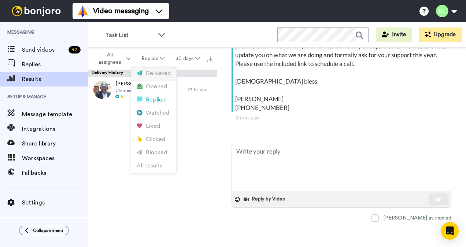
click at [161, 70] on div "Delivered" at bounding box center [154, 74] width 34 height 8
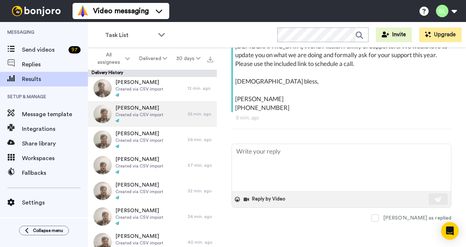
scroll to position [15, 0]
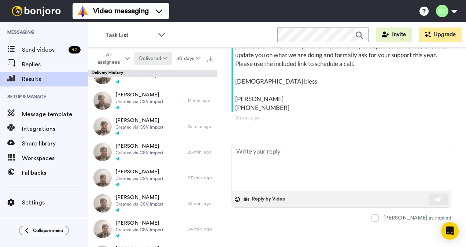
click at [161, 59] on button "Delivered" at bounding box center [152, 58] width 37 height 13
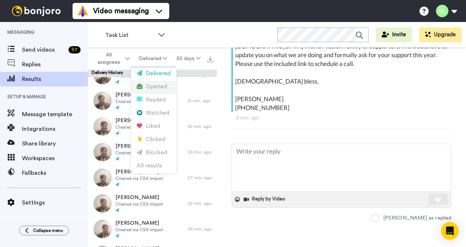
click at [151, 87] on div "Opened" at bounding box center [154, 87] width 34 height 8
type textarea "x"
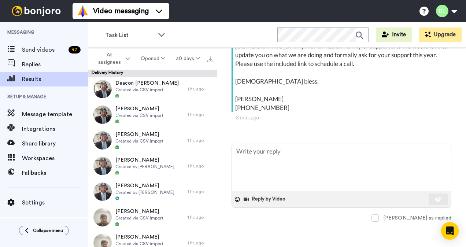
scroll to position [0, 0]
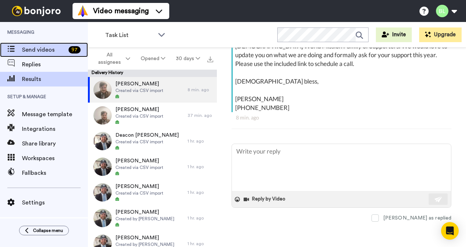
click at [42, 54] on span "Send videos" at bounding box center [44, 49] width 44 height 9
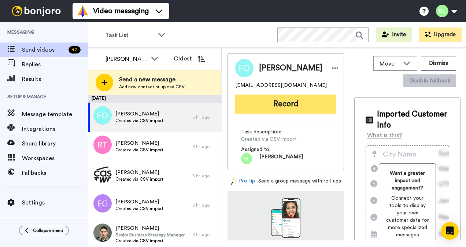
click at [283, 101] on button "Record" at bounding box center [285, 103] width 101 height 19
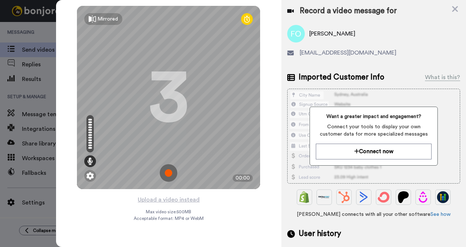
click at [169, 170] on img at bounding box center [169, 173] width 18 height 18
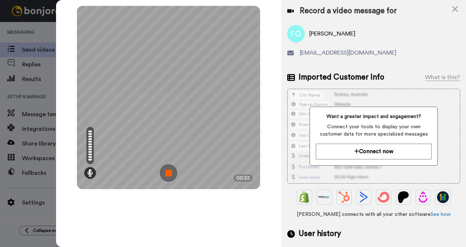
click at [169, 171] on img at bounding box center [169, 173] width 18 height 18
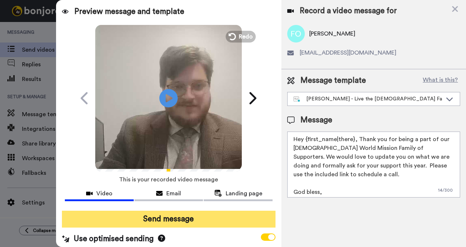
click at [196, 221] on button "Send message" at bounding box center [169, 218] width 214 height 17
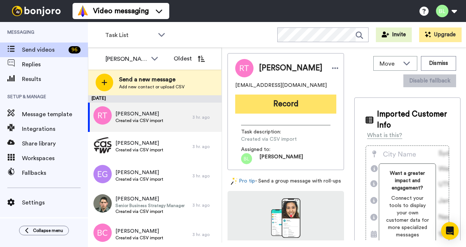
click at [277, 105] on button "Record" at bounding box center [285, 103] width 101 height 19
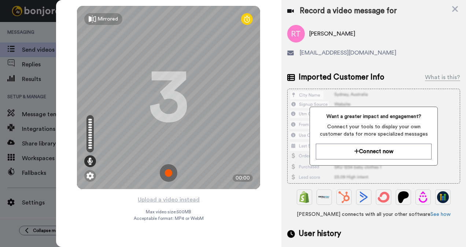
click at [172, 168] on img at bounding box center [169, 173] width 18 height 18
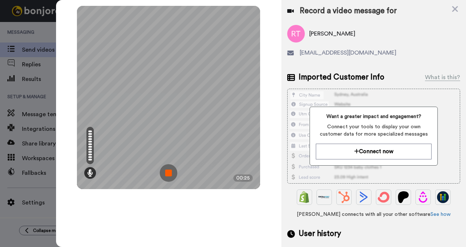
click at [169, 171] on img at bounding box center [169, 173] width 18 height 18
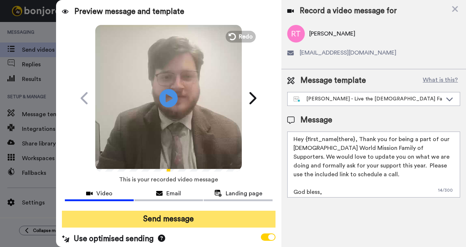
click at [205, 217] on button "Send message" at bounding box center [169, 218] width 214 height 17
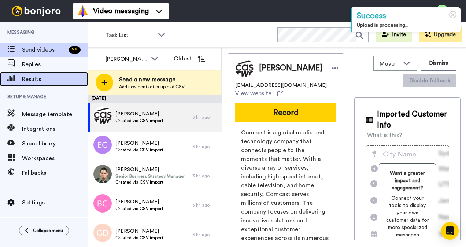
click at [46, 80] on span "Results" at bounding box center [55, 79] width 66 height 9
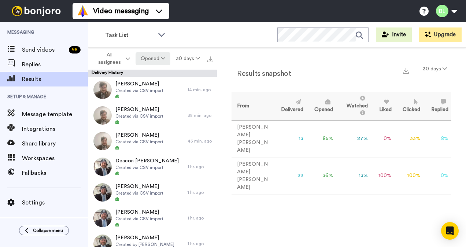
click at [159, 56] on button "Opened" at bounding box center [152, 58] width 35 height 13
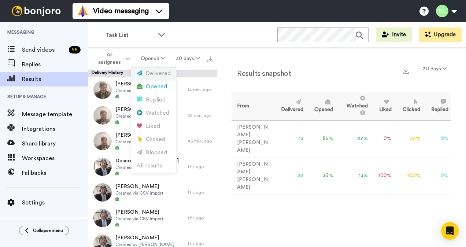
click at [157, 74] on div "Delivered" at bounding box center [154, 74] width 34 height 8
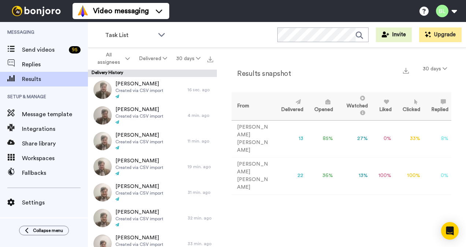
click at [172, 50] on div "All assignees Delivered 30 days" at bounding box center [152, 59] width 129 height 22
click at [152, 61] on button "Delivered" at bounding box center [152, 58] width 37 height 13
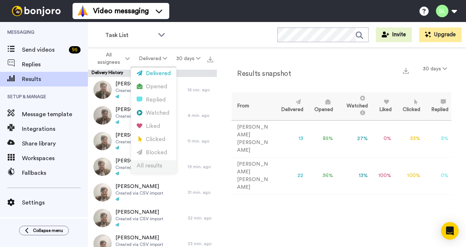
click at [156, 164] on div "All results" at bounding box center [154, 166] width 34 height 8
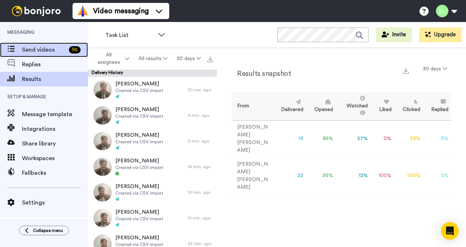
click at [31, 57] on div "Send videos 95" at bounding box center [44, 49] width 88 height 15
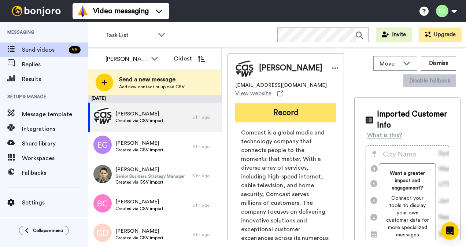
click at [280, 118] on button "Record" at bounding box center [285, 112] width 101 height 19
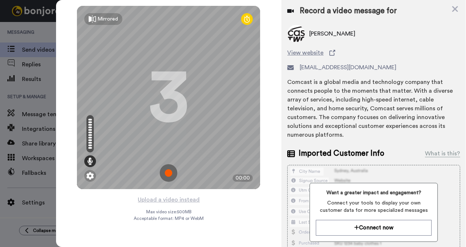
click at [166, 175] on img at bounding box center [169, 173] width 18 height 18
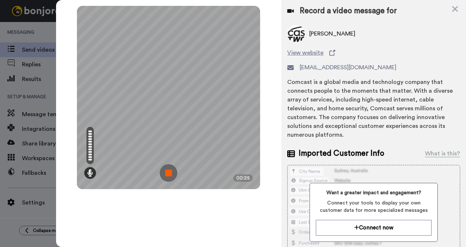
click at [170, 174] on img at bounding box center [169, 173] width 18 height 18
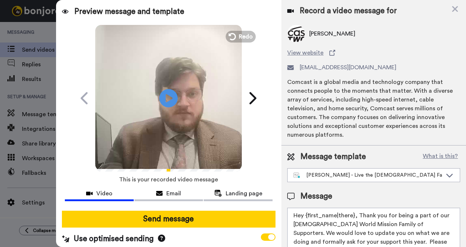
drag, startPoint x: 168, startPoint y: 221, endPoint x: 231, endPoint y: 242, distance: 66.2
click at [245, 235] on div "Send message Use optimised sending" at bounding box center [169, 227] width 226 height 45
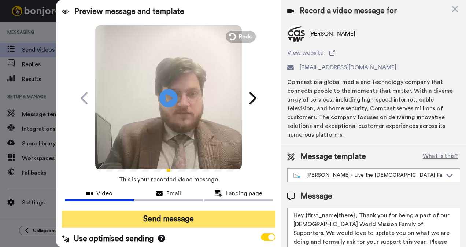
scroll to position [7, 0]
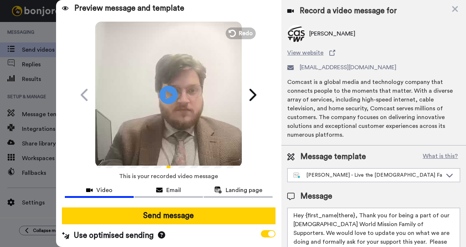
click at [160, 231] on icon at bounding box center [161, 234] width 7 height 7
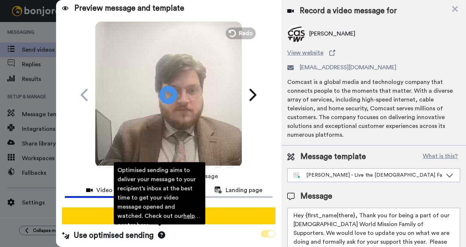
click at [261, 231] on span at bounding box center [268, 233] width 15 height 7
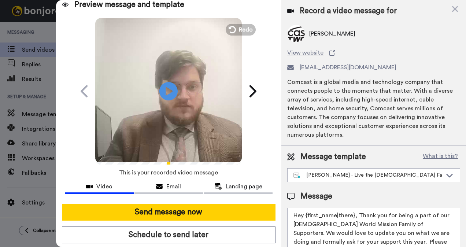
scroll to position [29, 0]
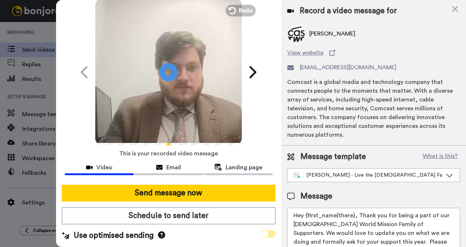
click at [261, 231] on icon at bounding box center [264, 234] width 7 height 6
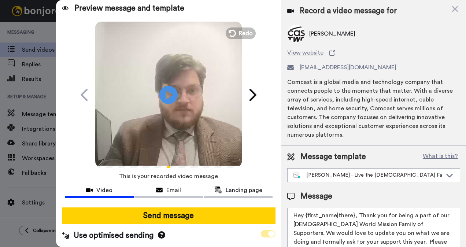
scroll to position [7, 0]
click at [268, 231] on icon at bounding box center [271, 234] width 7 height 6
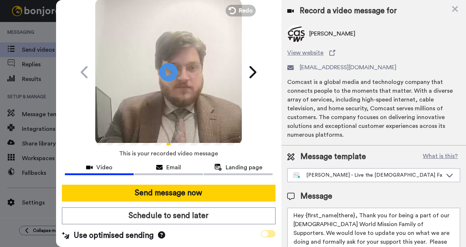
click at [264, 230] on span at bounding box center [268, 233] width 15 height 7
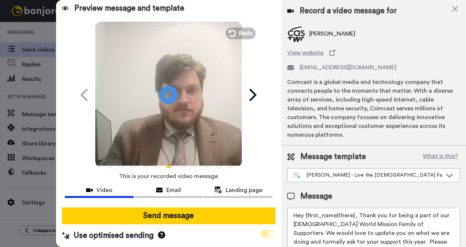
scroll to position [7, 0]
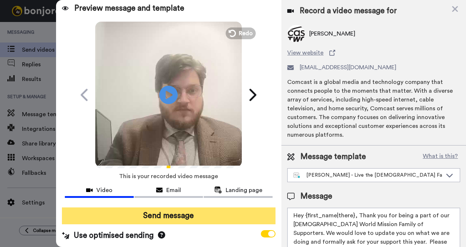
click at [227, 216] on button "Send message" at bounding box center [169, 215] width 214 height 17
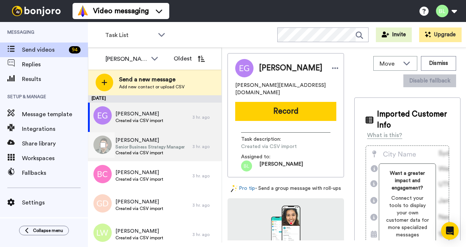
click at [135, 145] on span "Senior Business Strategy Manager" at bounding box center [149, 147] width 69 height 6
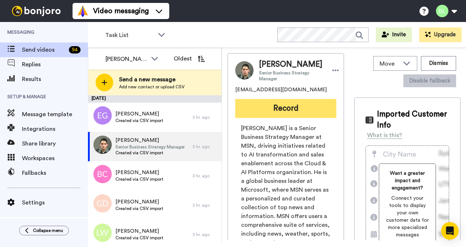
click at [283, 118] on button "Record" at bounding box center [285, 108] width 101 height 19
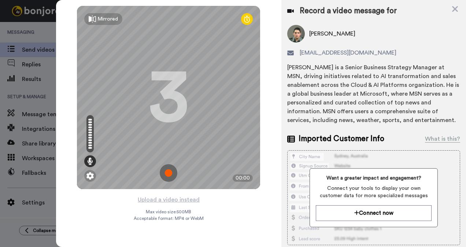
click at [167, 175] on img at bounding box center [169, 173] width 18 height 18
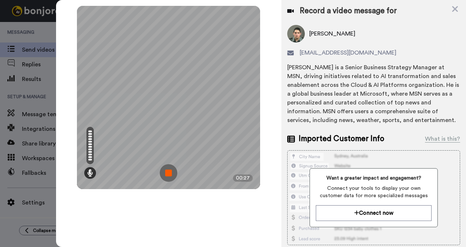
click at [167, 174] on img at bounding box center [169, 173] width 18 height 18
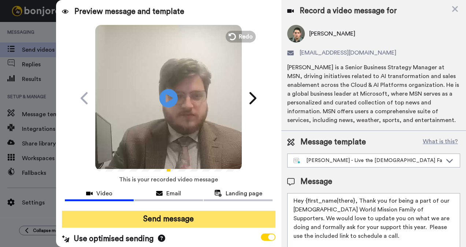
click at [173, 220] on button "Send message" at bounding box center [169, 218] width 214 height 17
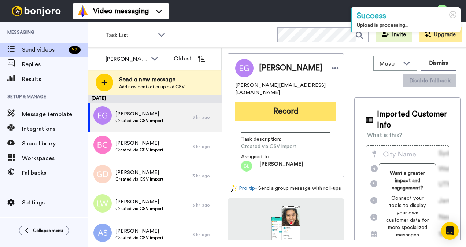
click at [266, 116] on button "Record" at bounding box center [285, 111] width 101 height 19
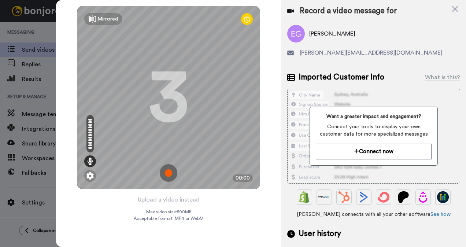
click at [172, 174] on img at bounding box center [169, 173] width 18 height 18
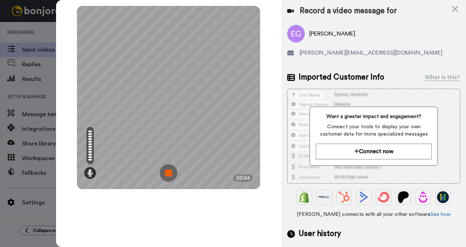
click at [169, 174] on img at bounding box center [169, 173] width 18 height 18
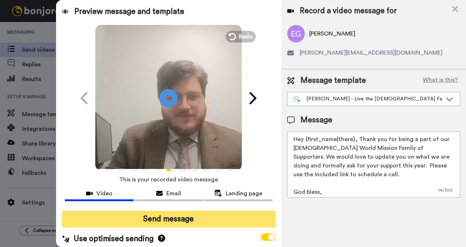
click at [178, 215] on button "Send message" at bounding box center [169, 218] width 214 height 17
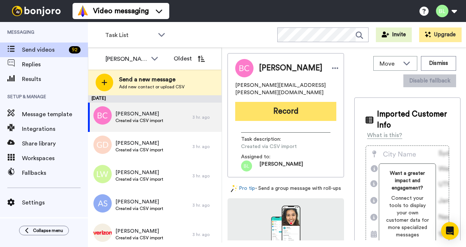
click at [279, 103] on button "Record" at bounding box center [285, 111] width 101 height 19
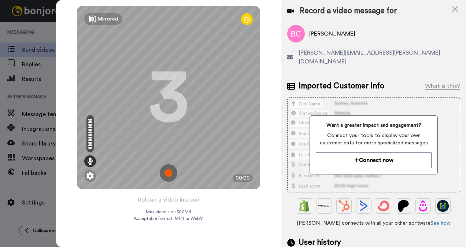
click at [172, 168] on img at bounding box center [169, 173] width 18 height 18
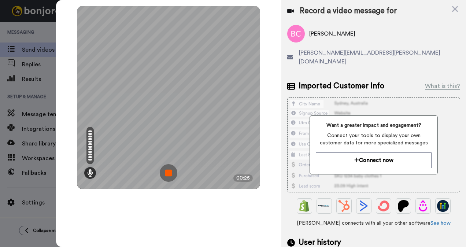
click at [168, 174] on img at bounding box center [169, 173] width 18 height 18
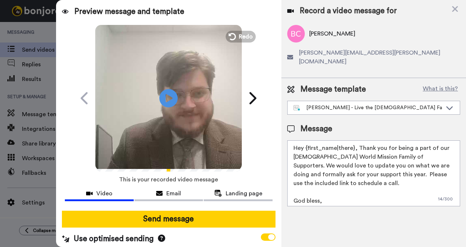
drag, startPoint x: 168, startPoint y: 220, endPoint x: 182, endPoint y: 165, distance: 57.0
click at [182, 165] on div "Preview message and template Play/Pause A Personal Video Message Just for You f…" at bounding box center [169, 123] width 226 height 247
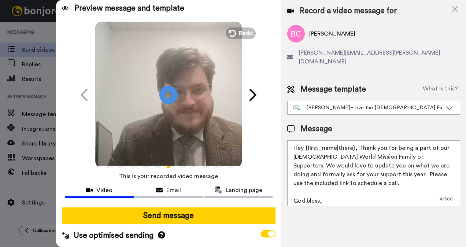
click at [258, 233] on div "Use optimised sending" at bounding box center [169, 235] width 214 height 11
click at [261, 232] on span at bounding box center [268, 233] width 15 height 7
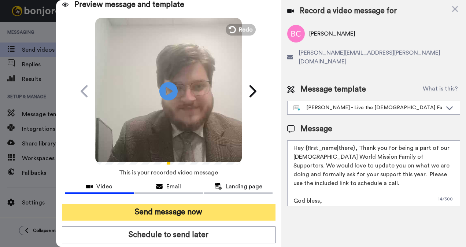
scroll to position [29, 0]
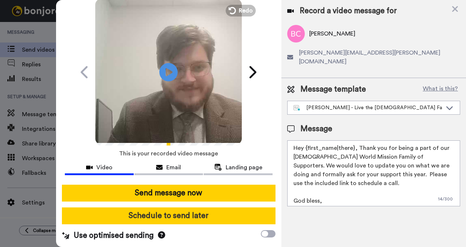
click at [209, 216] on button "Schedule to send later" at bounding box center [169, 215] width 214 height 17
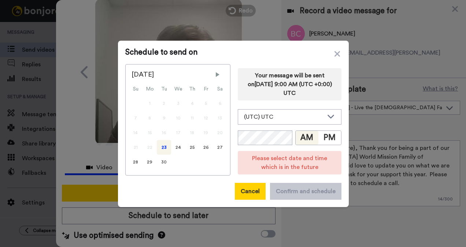
click at [251, 195] on button "Cancel" at bounding box center [250, 191] width 31 height 17
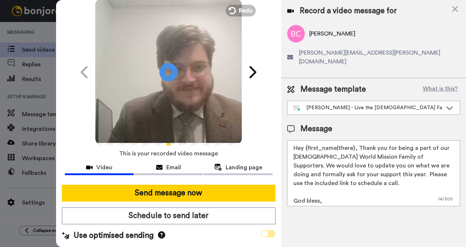
click at [265, 230] on span at bounding box center [268, 233] width 15 height 7
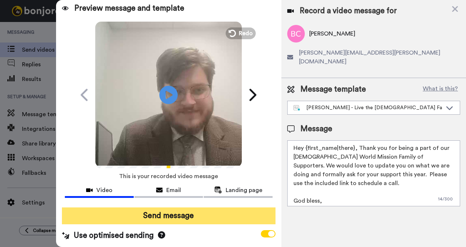
click at [197, 208] on button "Send message" at bounding box center [169, 215] width 214 height 17
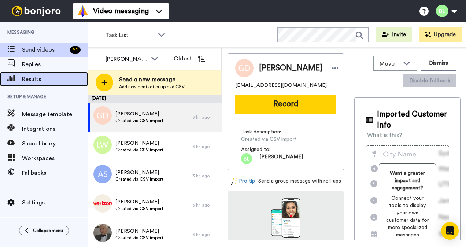
click at [33, 75] on span "Results" at bounding box center [55, 79] width 66 height 9
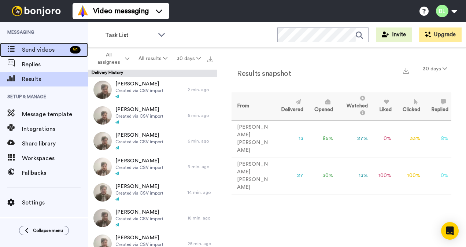
click at [44, 50] on span "Send videos" at bounding box center [44, 49] width 45 height 9
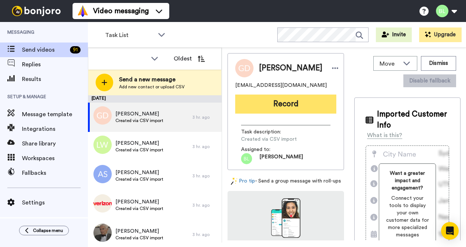
click at [267, 100] on button "Record" at bounding box center [285, 103] width 101 height 19
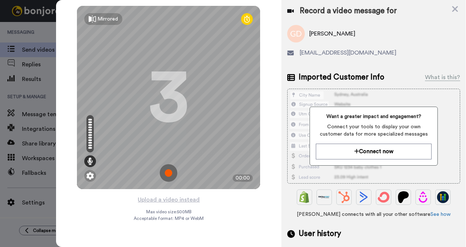
click at [169, 174] on img at bounding box center [169, 173] width 18 height 18
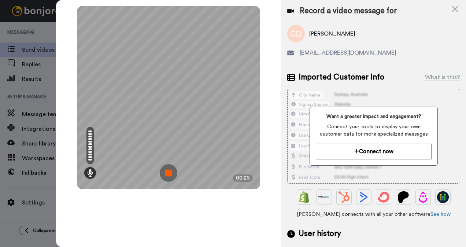
click at [171, 171] on img at bounding box center [169, 173] width 18 height 18
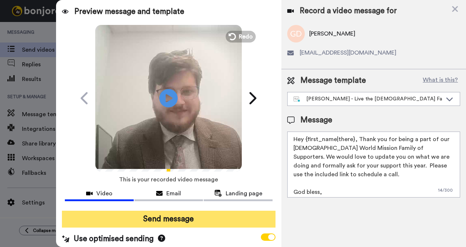
click at [168, 217] on button "Send message" at bounding box center [169, 218] width 214 height 17
